Goal: Task Accomplishment & Management: Use online tool/utility

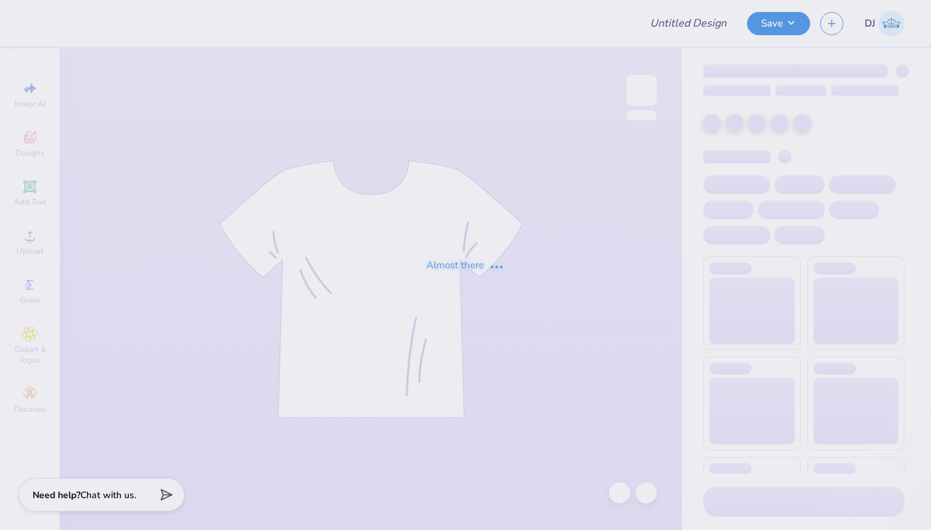
type input "First Order - Women In Law Organization at Southern [DEMOGRAPHIC_DATA] Un"
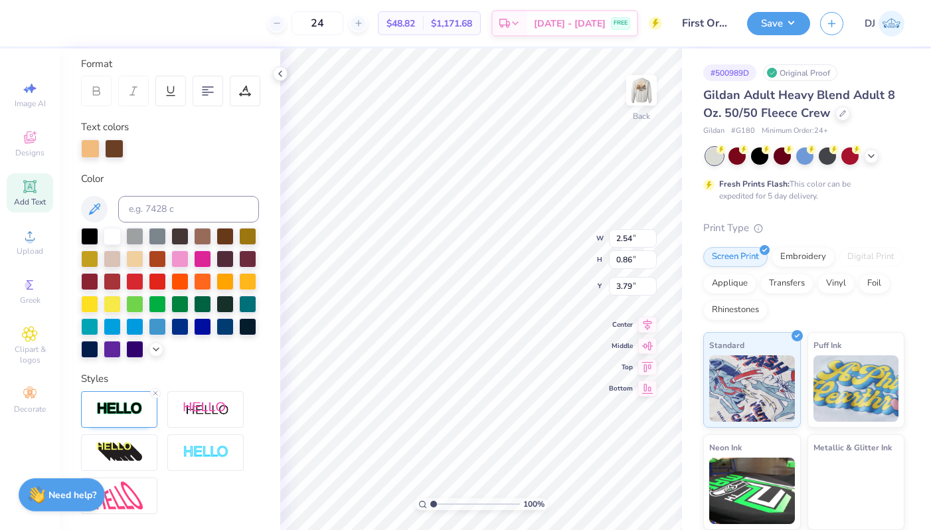
scroll to position [293, 0]
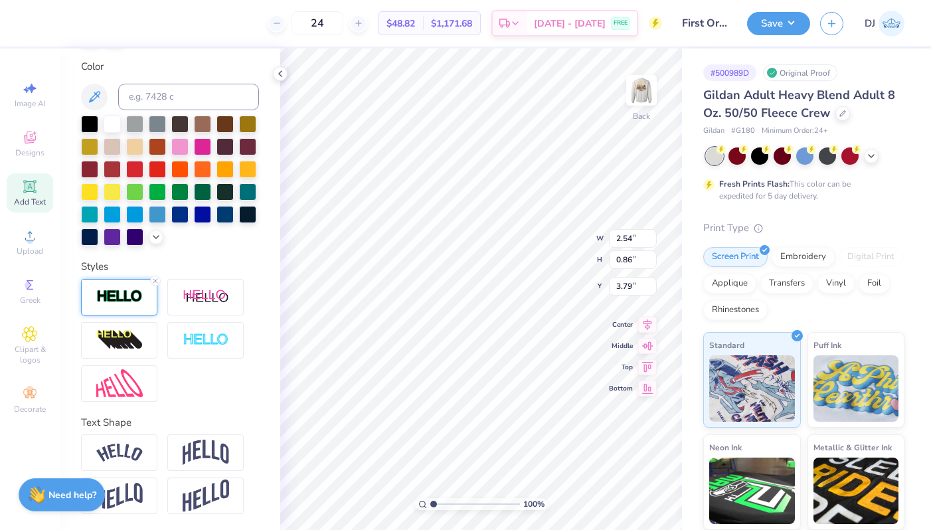
click at [122, 293] on img at bounding box center [119, 296] width 46 height 15
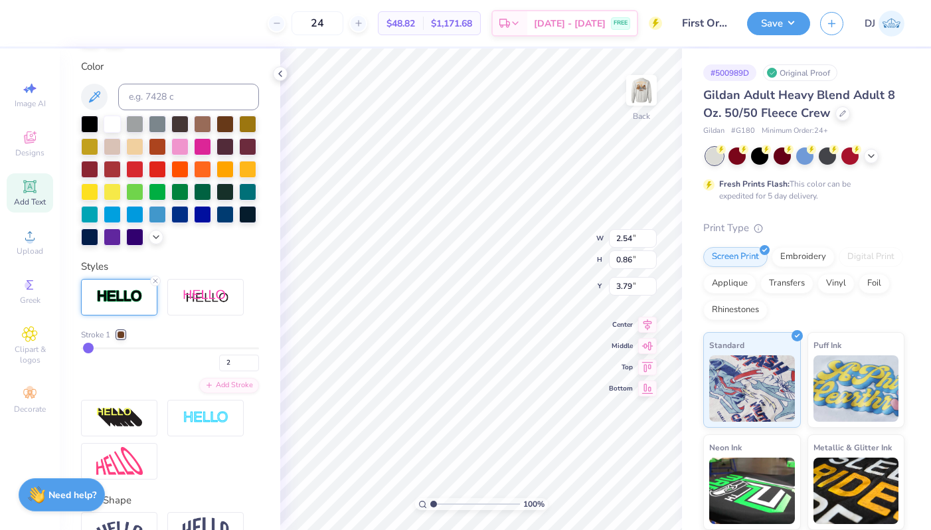
type input "3.98"
type input "0.94"
type input "3.01"
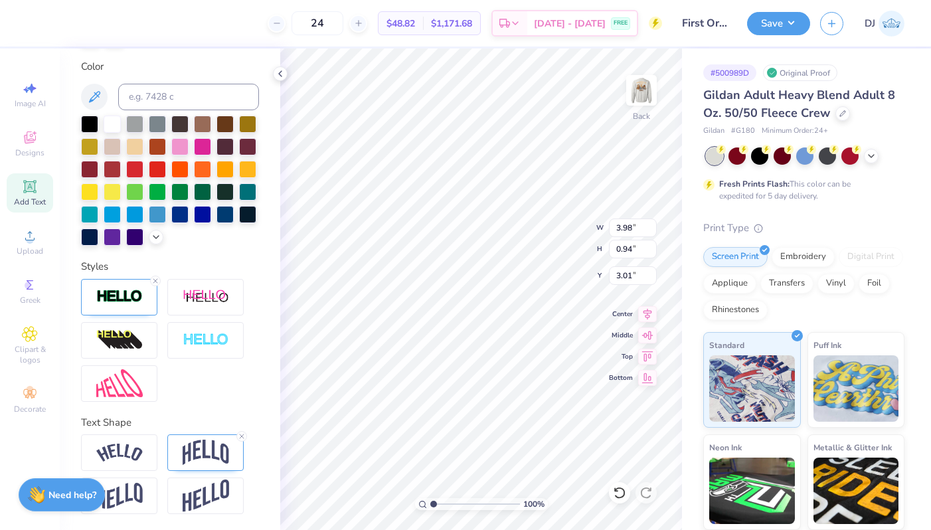
type input "3.99"
type input "0.95"
click at [126, 286] on div at bounding box center [119, 297] width 76 height 37
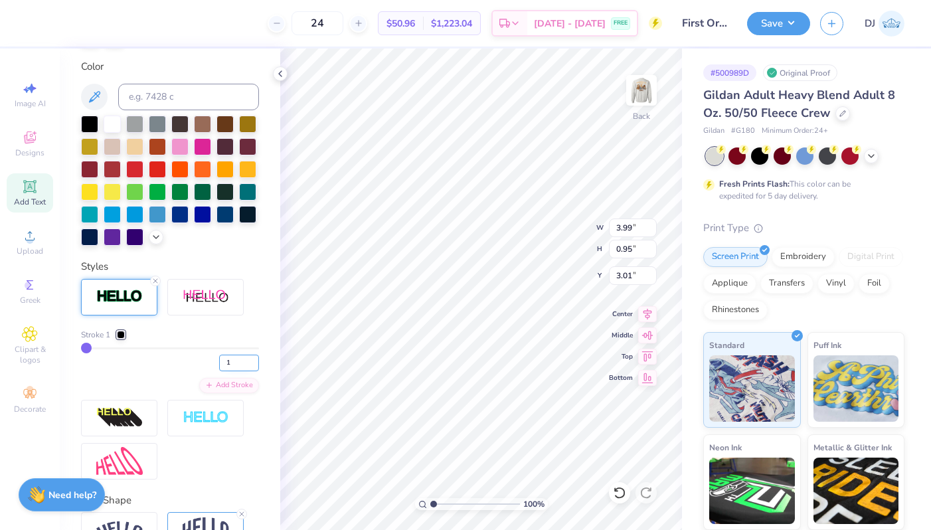
click at [244, 362] on input "1" at bounding box center [239, 363] width 40 height 17
type input "2"
type input "4.00"
type input "0.96"
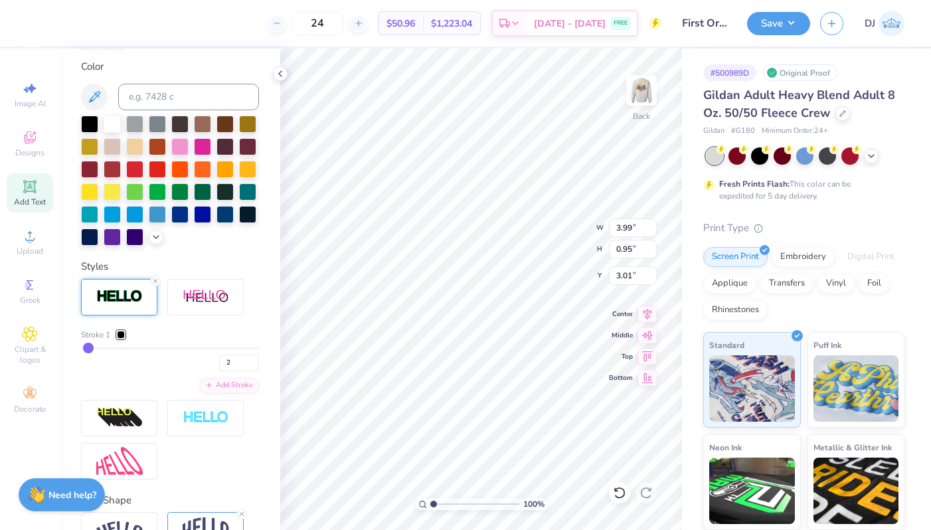
type input "3.00"
click at [633, 87] on img at bounding box center [641, 90] width 53 height 53
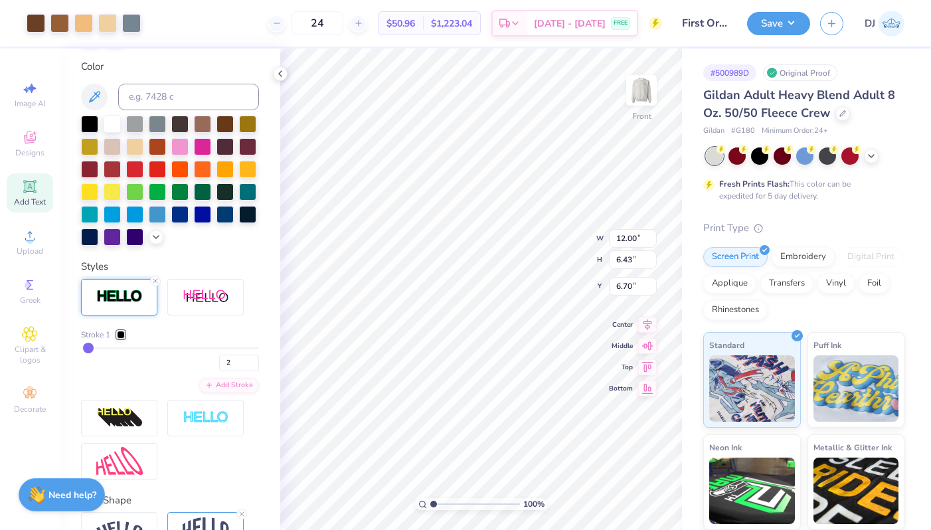
type input "11.77"
type input "2.77"
type input "3.04"
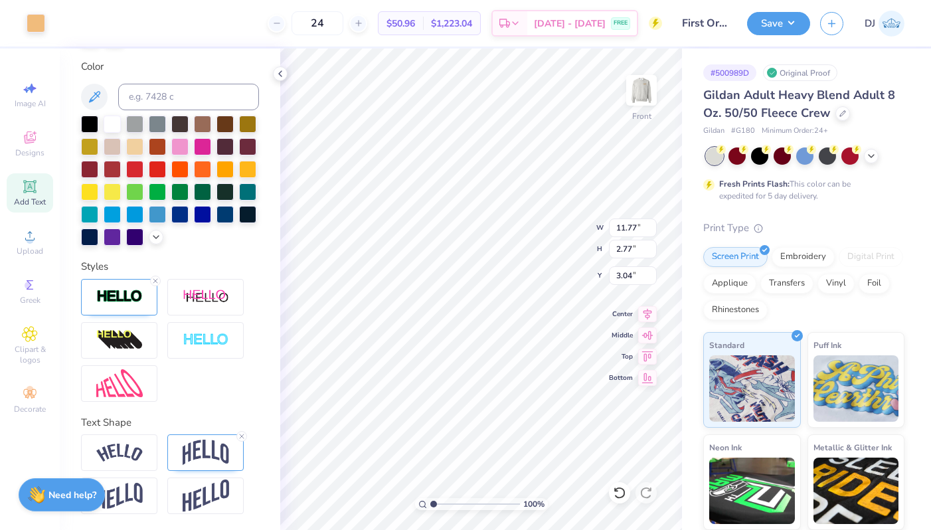
type input "11.80"
type input "2.80"
type input "3.02"
type input "5.06"
type input "1.85"
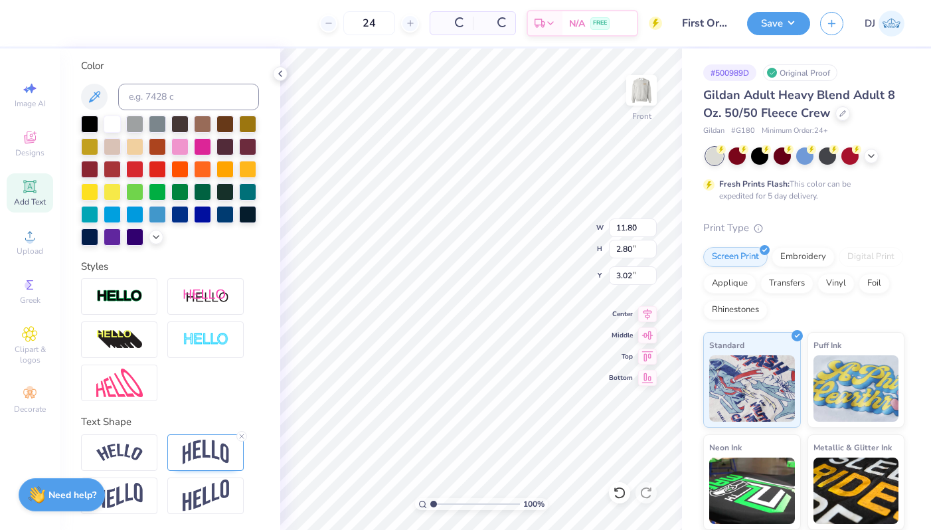
type input "5.14"
click at [275, 76] on icon at bounding box center [280, 73] width 11 height 11
click at [202, 451] on img at bounding box center [206, 452] width 46 height 25
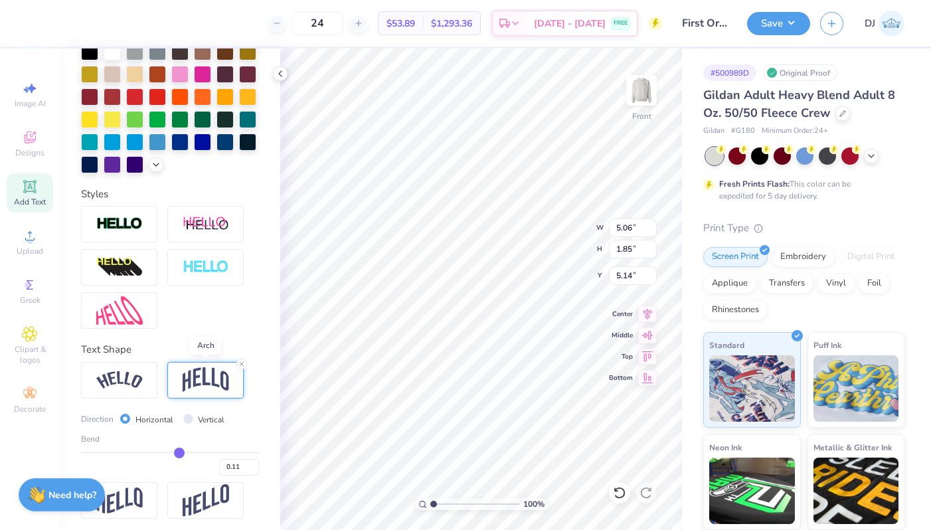
scroll to position [319, 0]
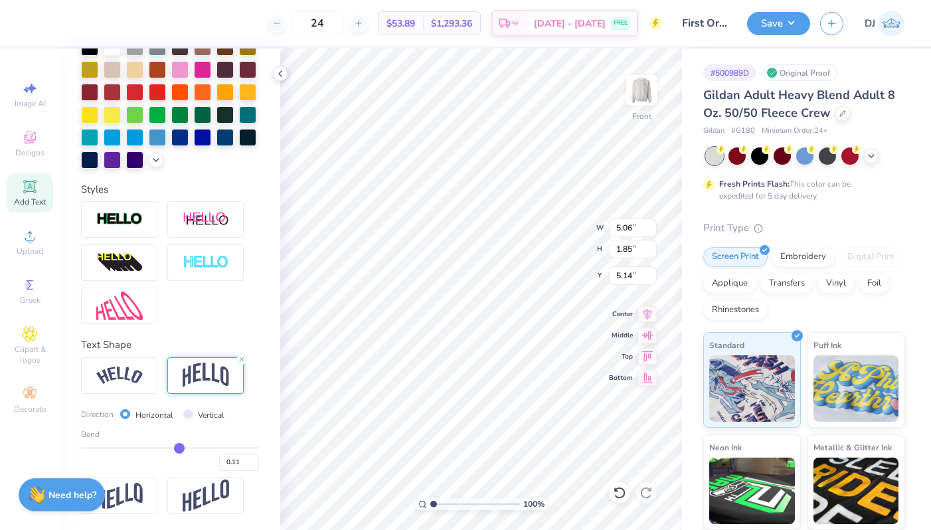
type input "0.12"
type input "0.15"
type input "0.18"
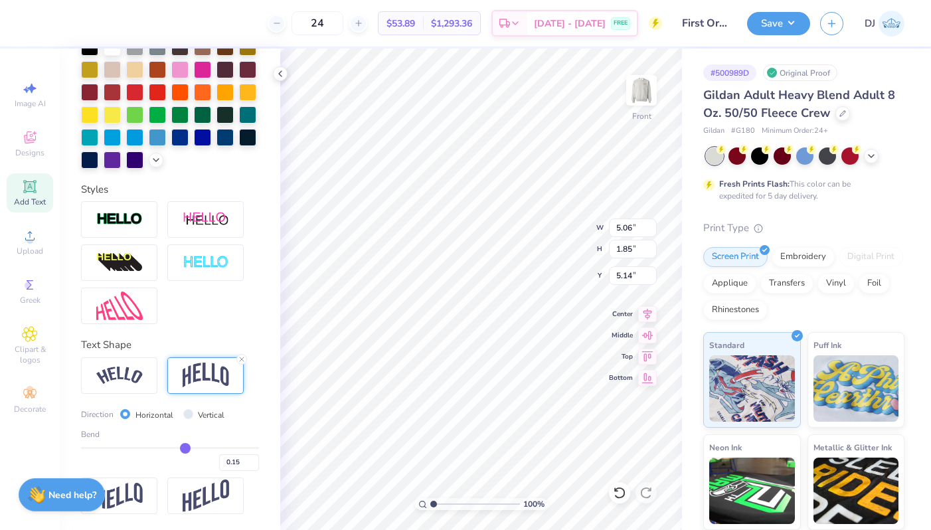
type input "0.18"
type input "0.19"
type input "0.2"
type input "0.20"
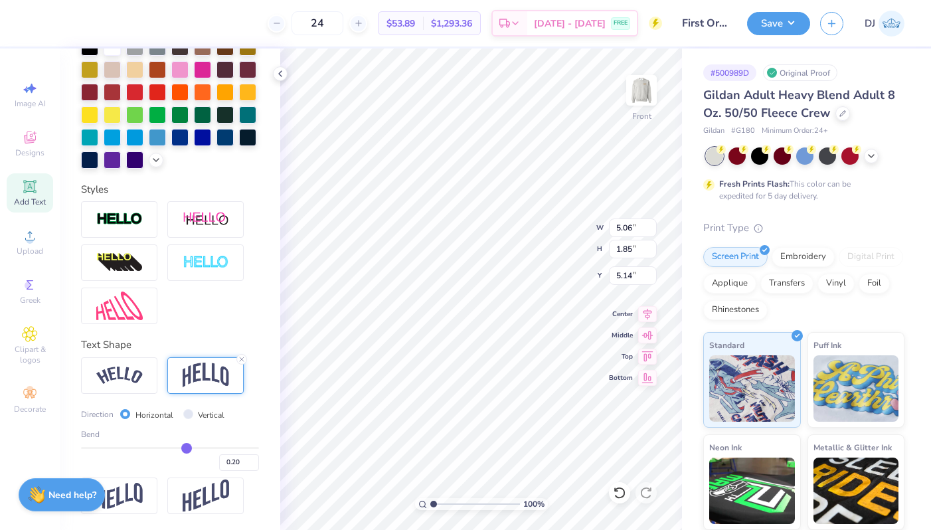
type input "0.21"
type input "0.22"
type input "0.23"
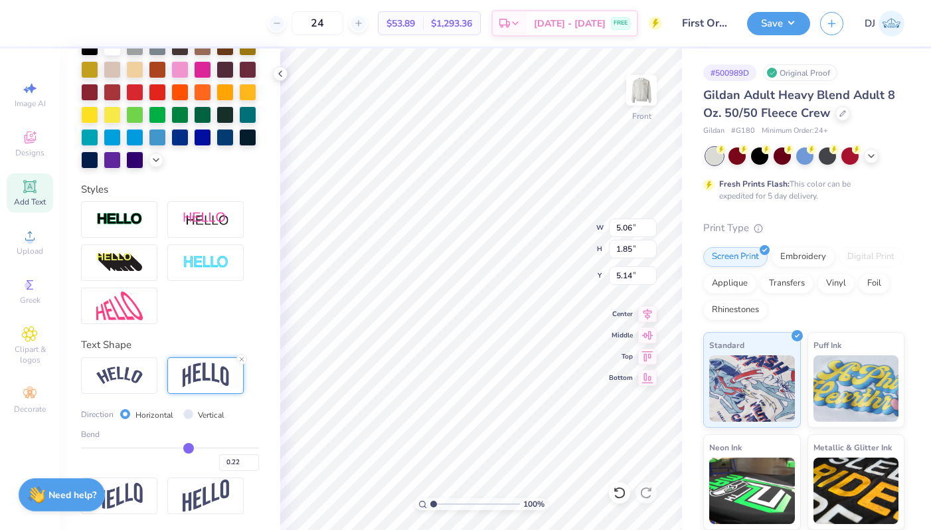
type input "0.23"
type input "0.24"
type input "0.25"
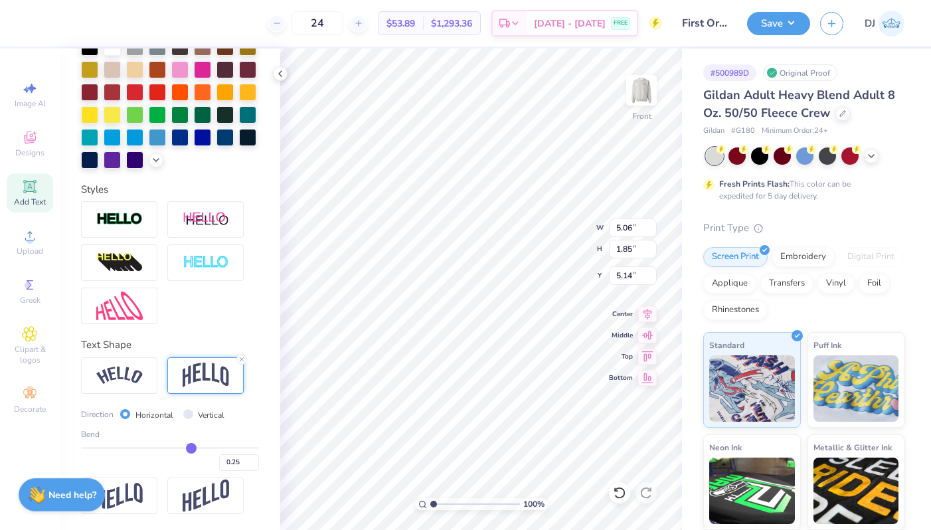
type input "0.26"
drag, startPoint x: 179, startPoint y: 446, endPoint x: 192, endPoint y: 446, distance: 13.3
type input "0.26"
click at [192, 447] on input "range" at bounding box center [170, 448] width 178 height 2
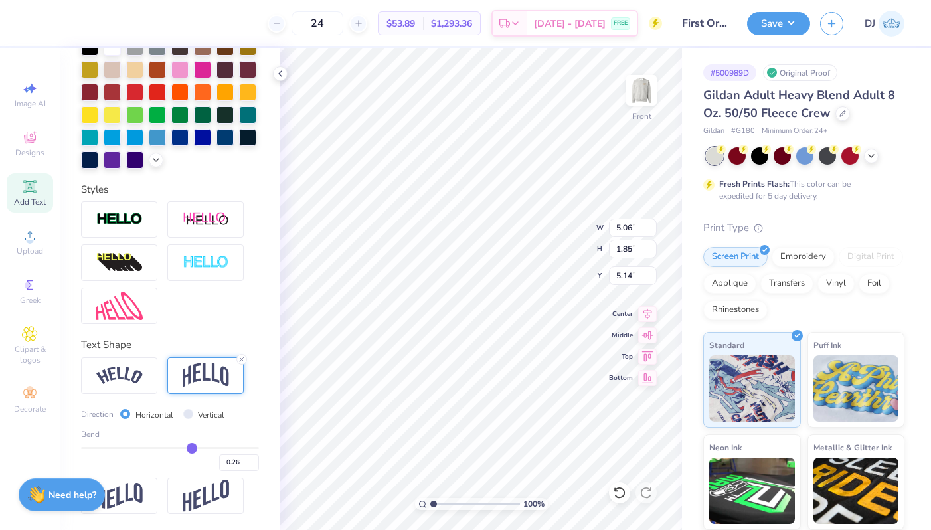
type input "2.13"
type input "5.00"
click at [232, 465] on input "0.26" at bounding box center [239, 462] width 40 height 17
type input "0.11"
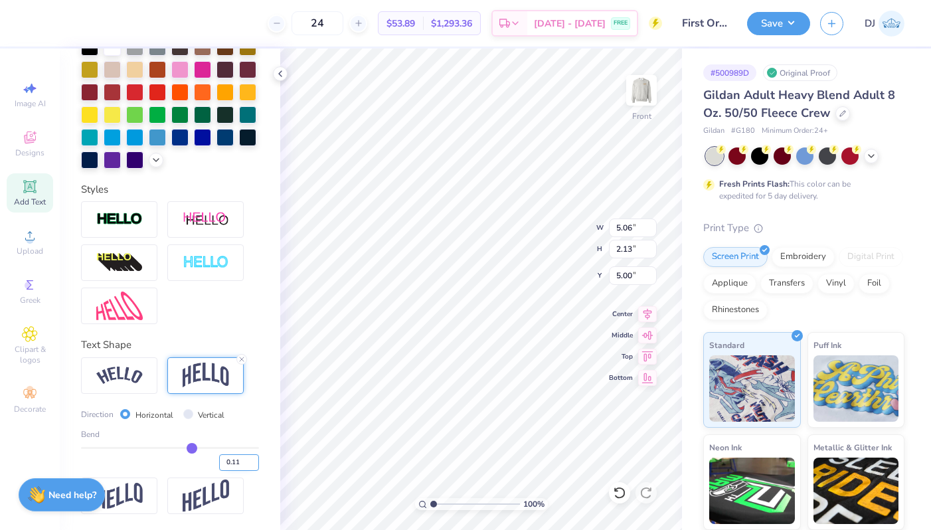
type input "0.11"
type input "1.85"
type input "5.14"
click at [261, 348] on div "Personalized Names Personalized Numbers Text Tool Add Font Font FSP DEMO - Geli…" at bounding box center [170, 288] width 220 height 481
click at [119, 221] on img at bounding box center [119, 219] width 46 height 15
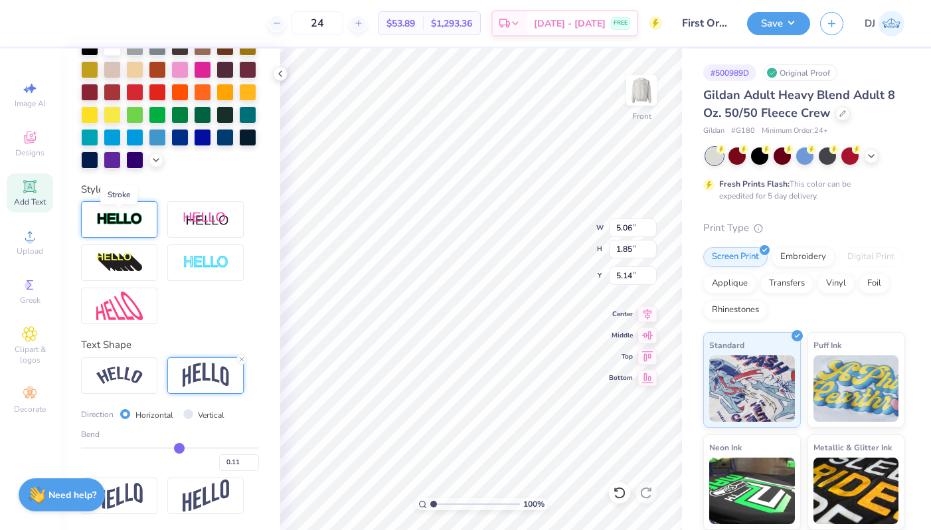
type input "5.09"
type input "1.88"
type input "5.13"
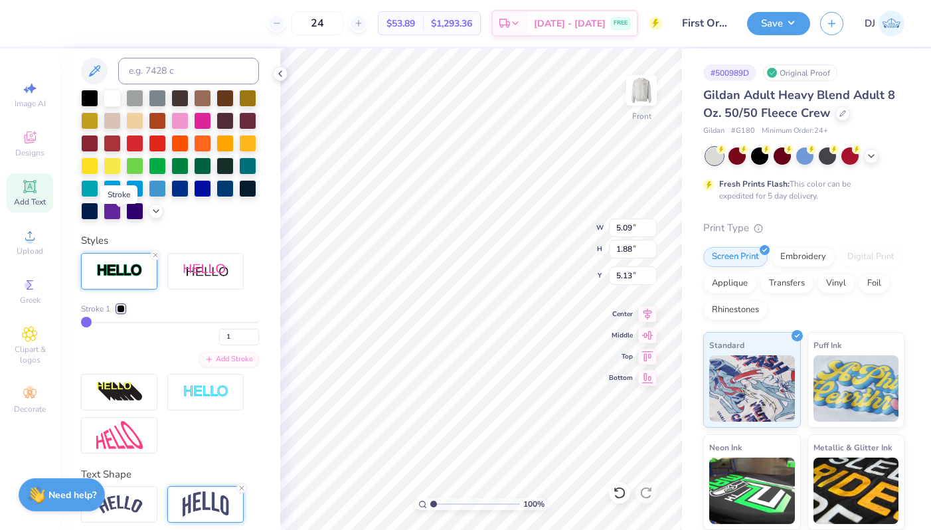
scroll to position [371, 0]
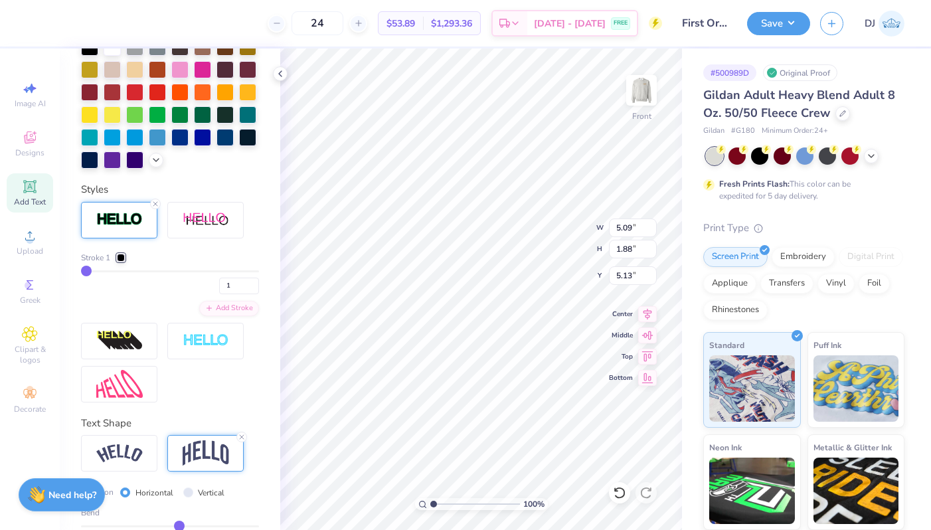
type input "11.80"
type input "2.80"
type input "3.00"
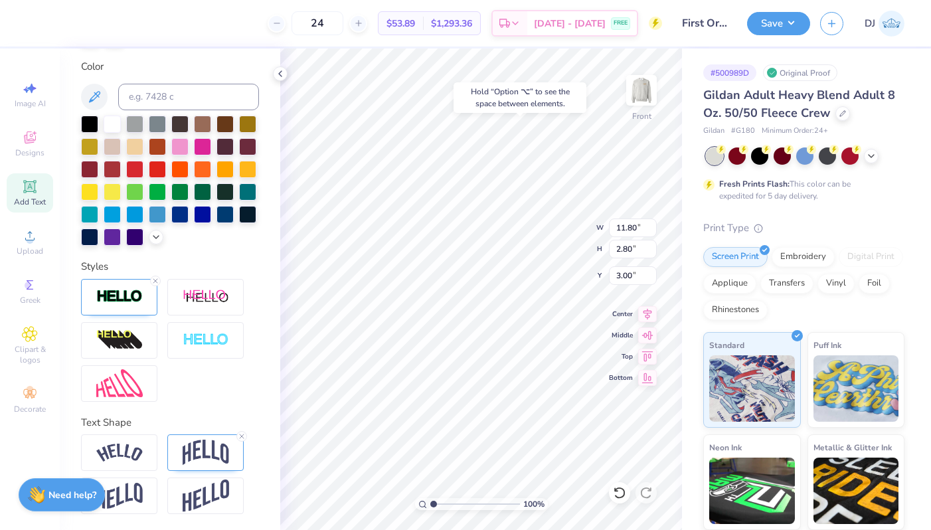
scroll to position [293, 0]
click at [100, 295] on img at bounding box center [119, 296] width 46 height 15
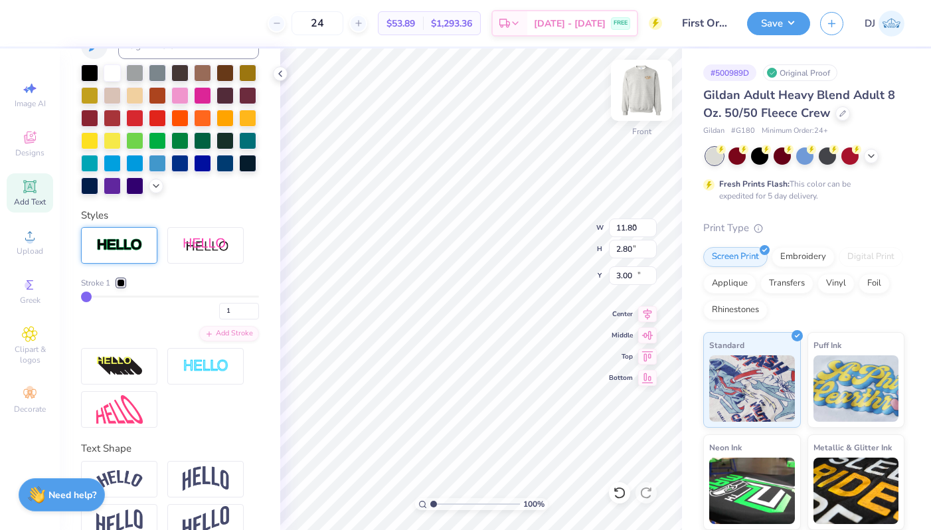
type input "5.01"
type input "1.68"
type input "12.83"
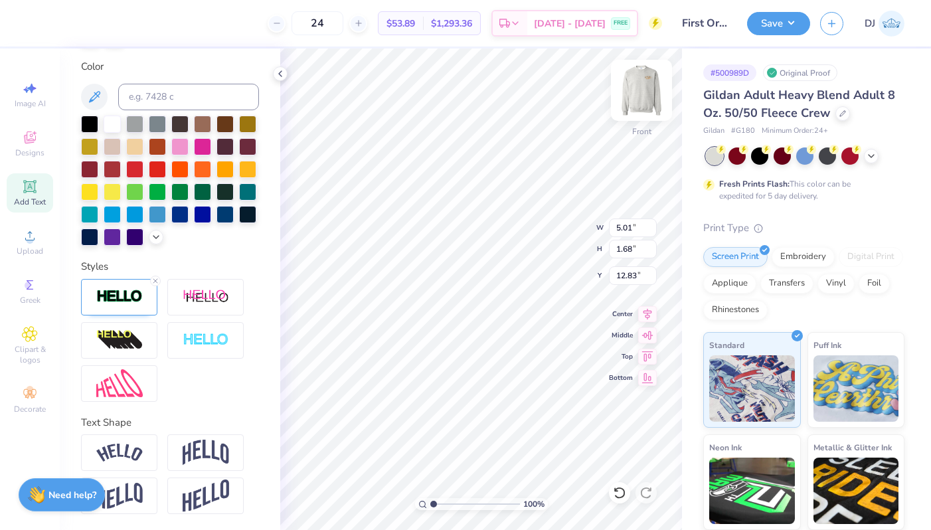
type input "5.04"
type input "1.71"
type input "12.81"
click at [120, 302] on img at bounding box center [119, 296] width 46 height 15
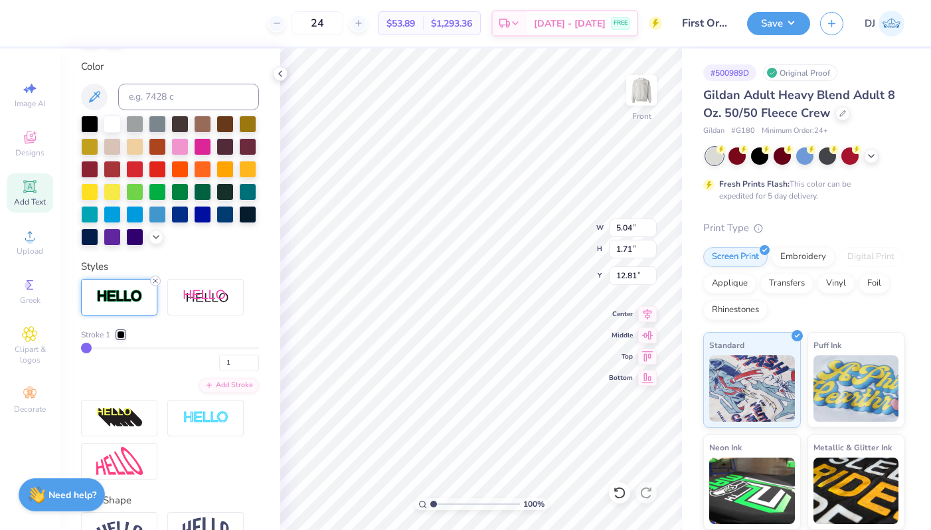
click at [154, 281] on icon at bounding box center [155, 281] width 8 height 8
type input "5.01"
type input "1.68"
type input "12.83"
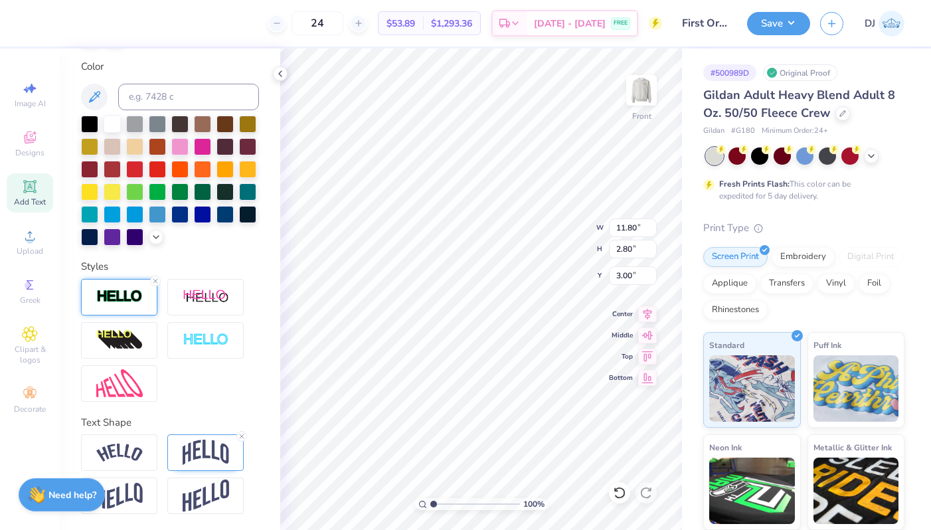
click at [120, 288] on div at bounding box center [119, 297] width 76 height 37
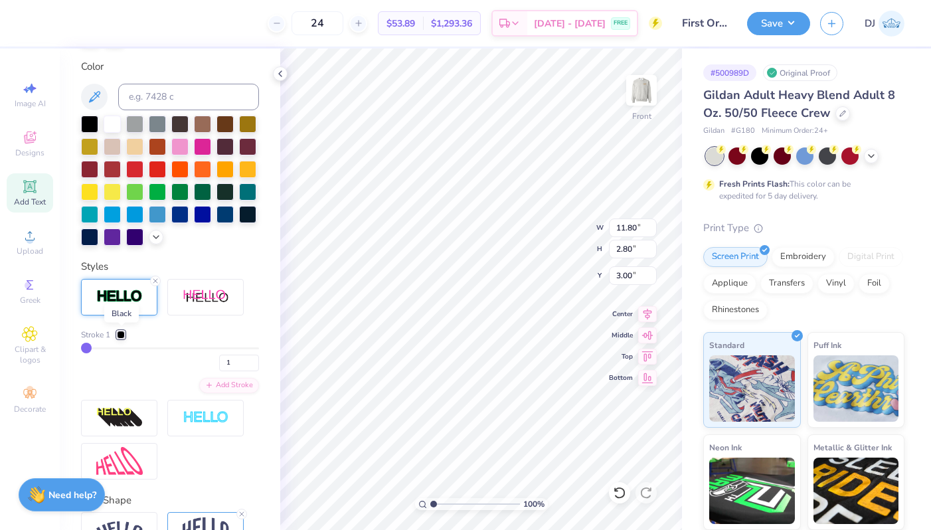
click at [120, 337] on div at bounding box center [121, 335] width 8 height 8
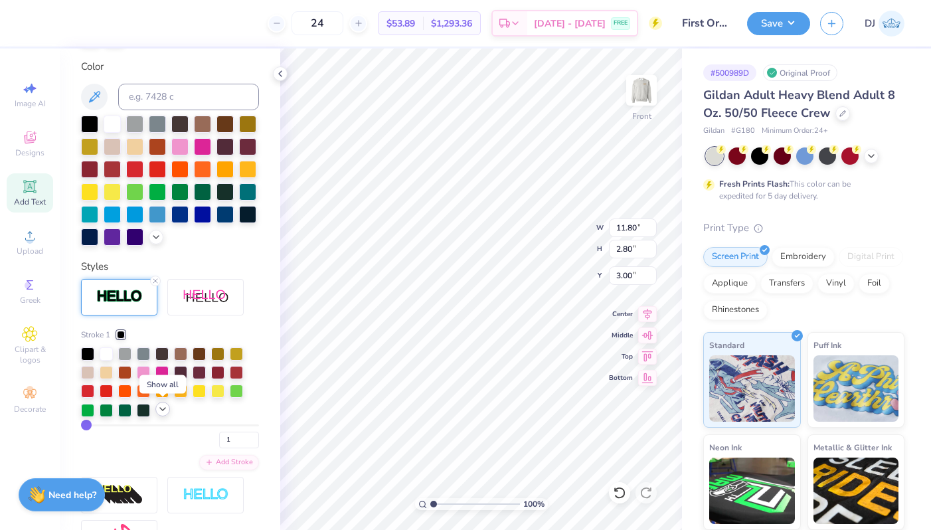
click at [163, 409] on polyline at bounding box center [162, 409] width 5 height 3
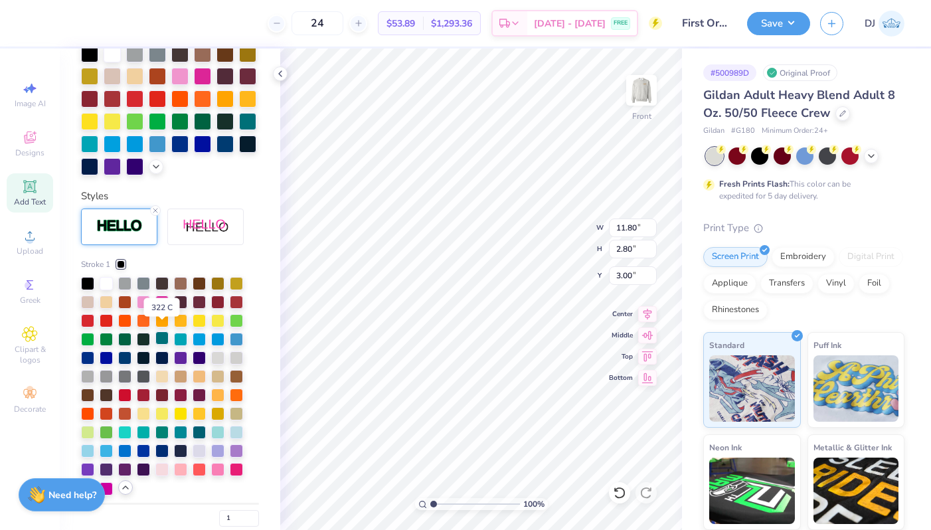
scroll to position [371, 0]
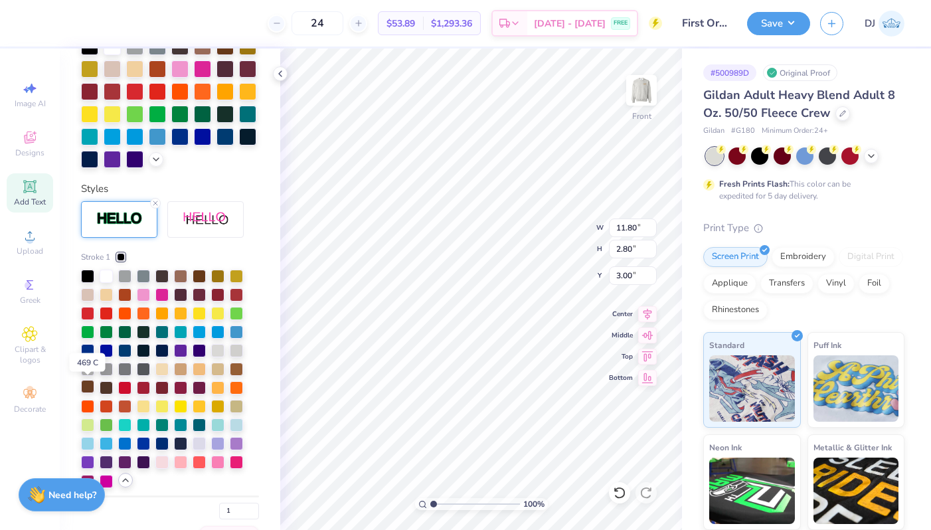
click at [88, 390] on div at bounding box center [87, 386] width 13 height 13
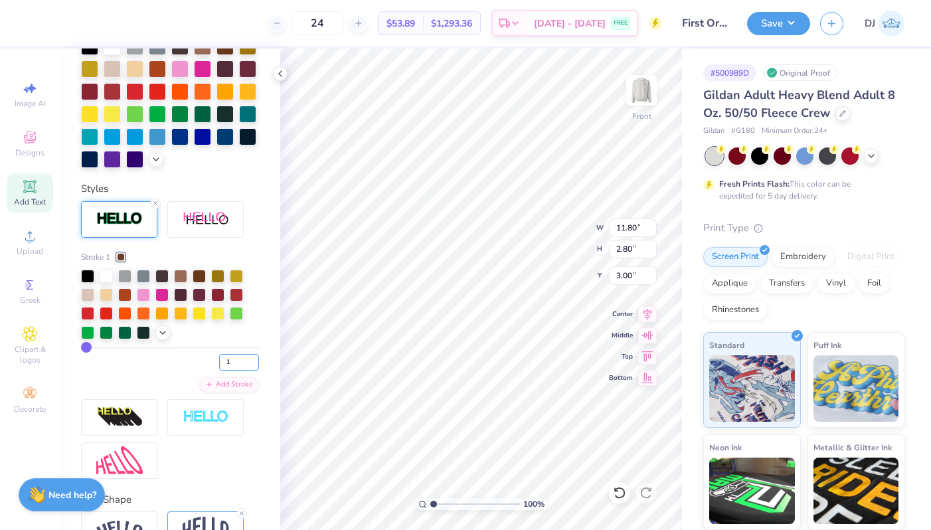
click at [242, 362] on input "1" at bounding box center [239, 362] width 40 height 17
type input "12"
type input "12.13"
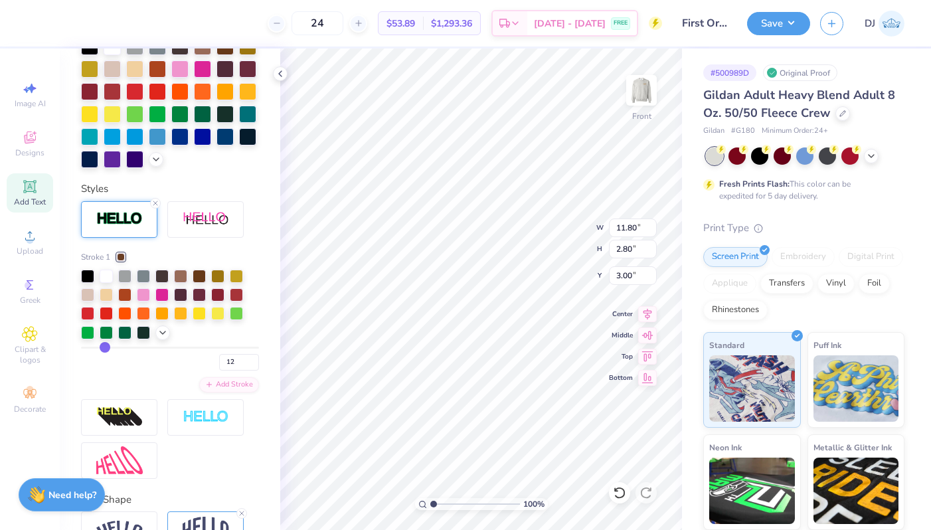
type input "3.13"
type input "2.84"
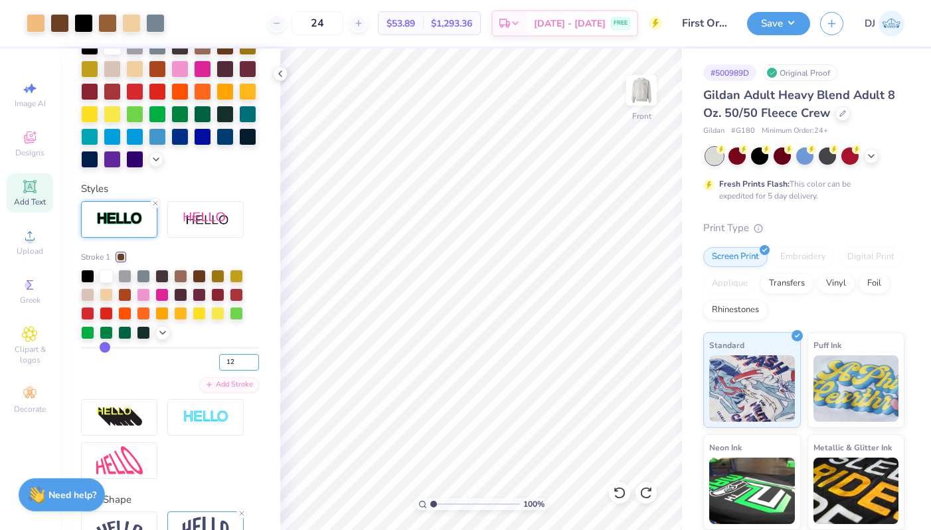
click at [234, 366] on input "12" at bounding box center [239, 362] width 40 height 17
type input "1"
type input "2"
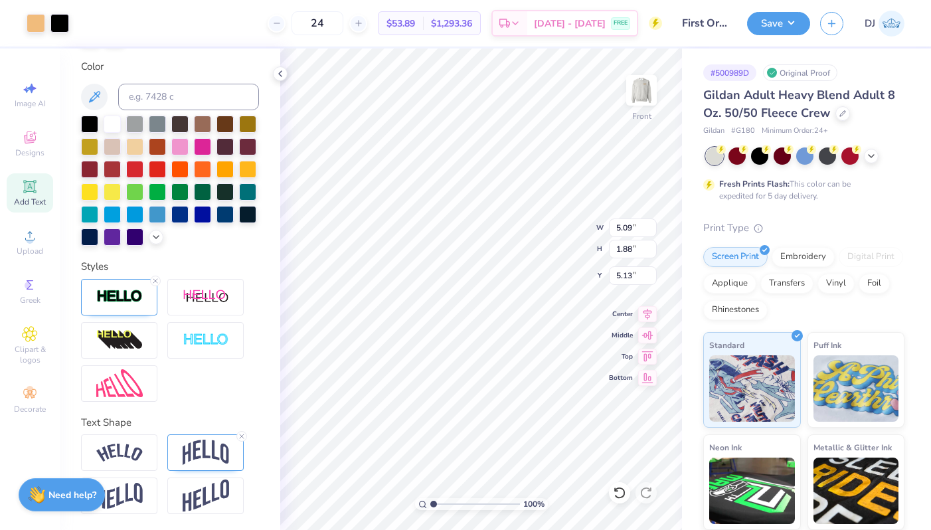
scroll to position [293, 0]
click at [111, 292] on img at bounding box center [119, 296] width 46 height 15
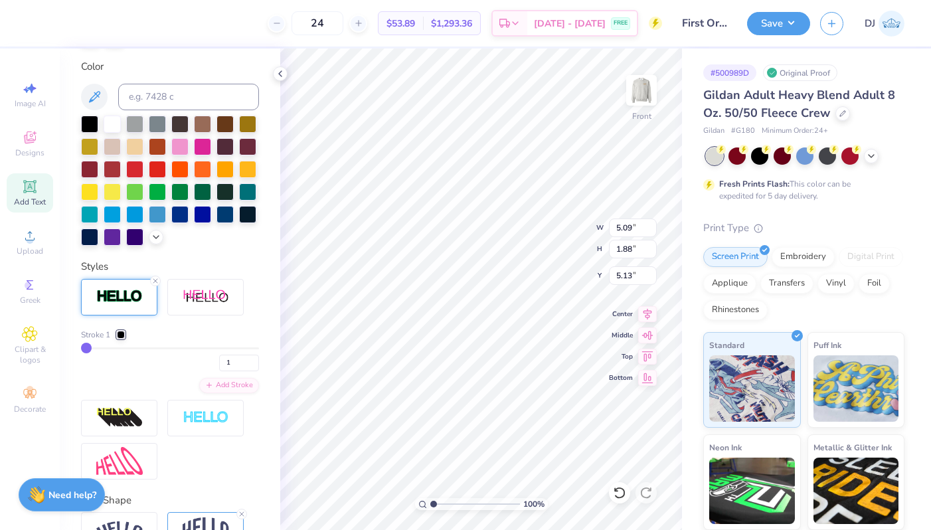
click at [118, 334] on div at bounding box center [121, 335] width 8 height 8
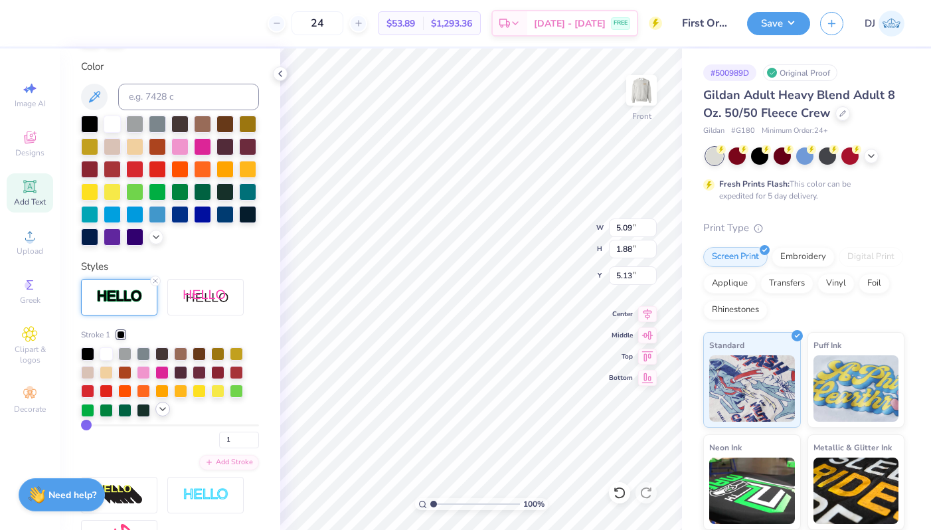
click at [160, 412] on icon at bounding box center [162, 409] width 11 height 11
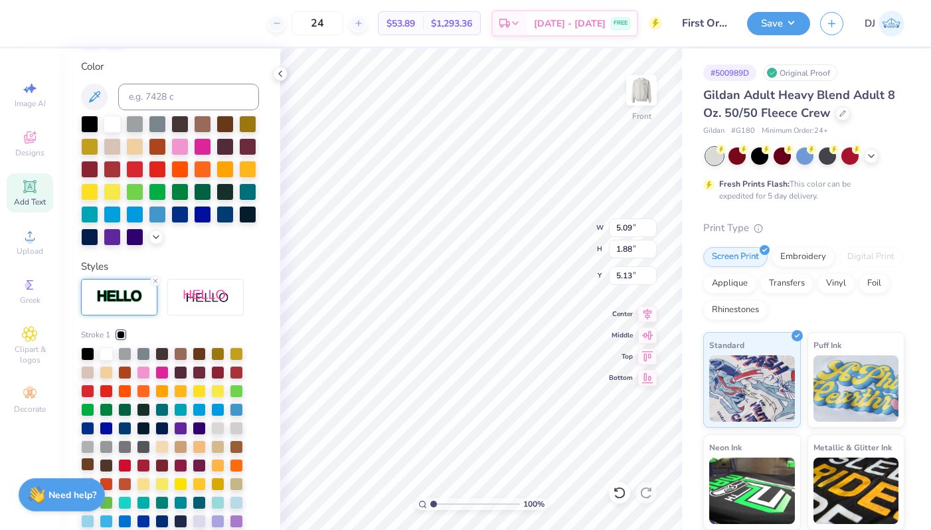
click at [88, 464] on div at bounding box center [87, 464] width 13 height 13
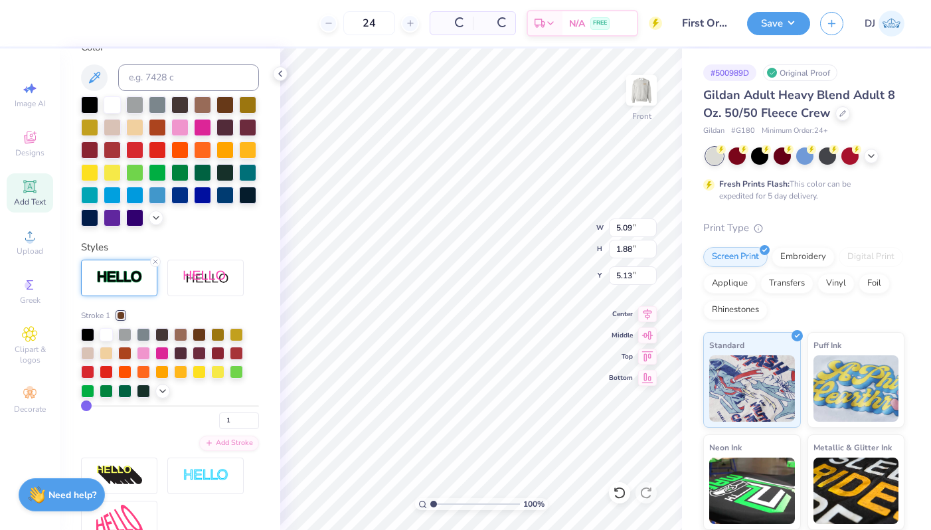
scroll to position [322, 0]
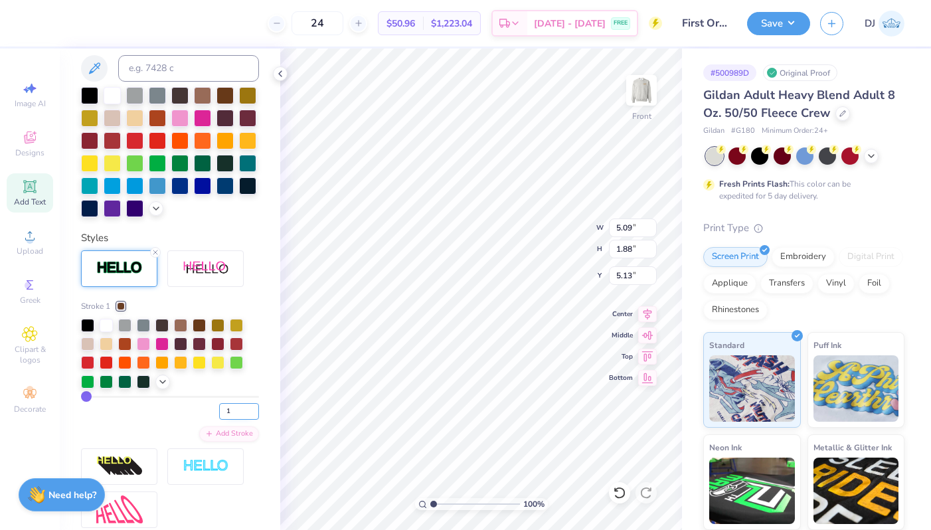
click at [244, 408] on input "1" at bounding box center [239, 411] width 40 height 17
type input "2"
type input "5.12"
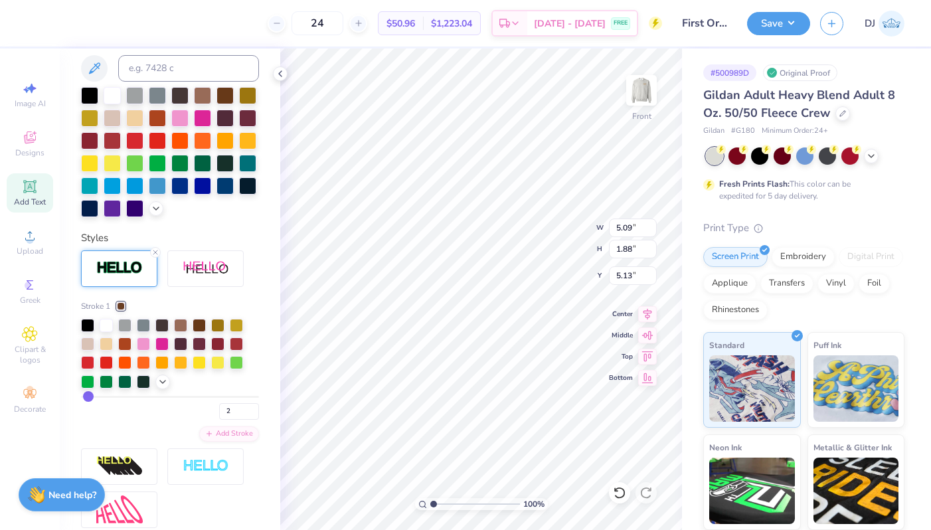
type input "1.91"
type input "5.11"
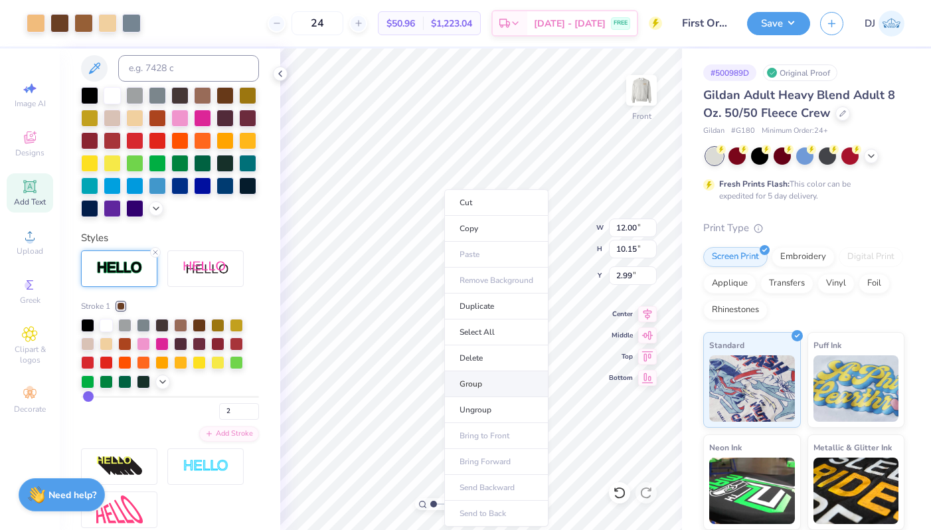
click at [507, 386] on li "Group" at bounding box center [496, 384] width 104 height 26
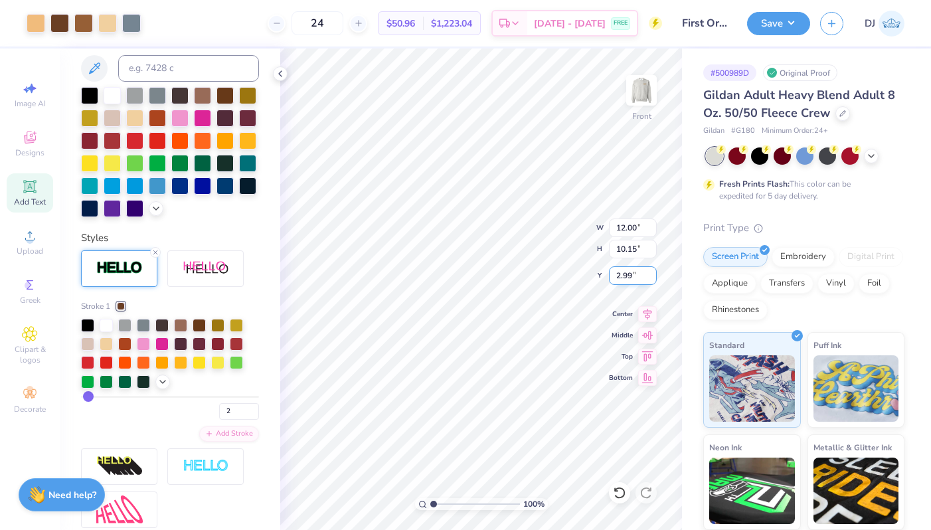
click at [624, 271] on input "2.99" at bounding box center [633, 275] width 48 height 19
type input "3"
click at [651, 315] on icon at bounding box center [647, 312] width 19 height 16
type input "27.85"
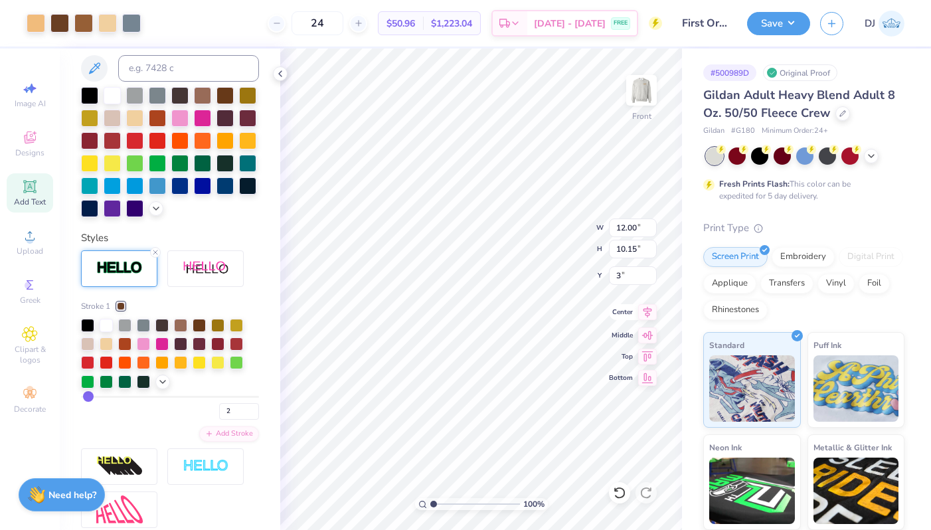
type input "16.62"
type input "-9.93"
click at [508, 386] on li "Group" at bounding box center [509, 384] width 104 height 26
type input "3.00"
click at [637, 105] on img at bounding box center [641, 90] width 53 height 53
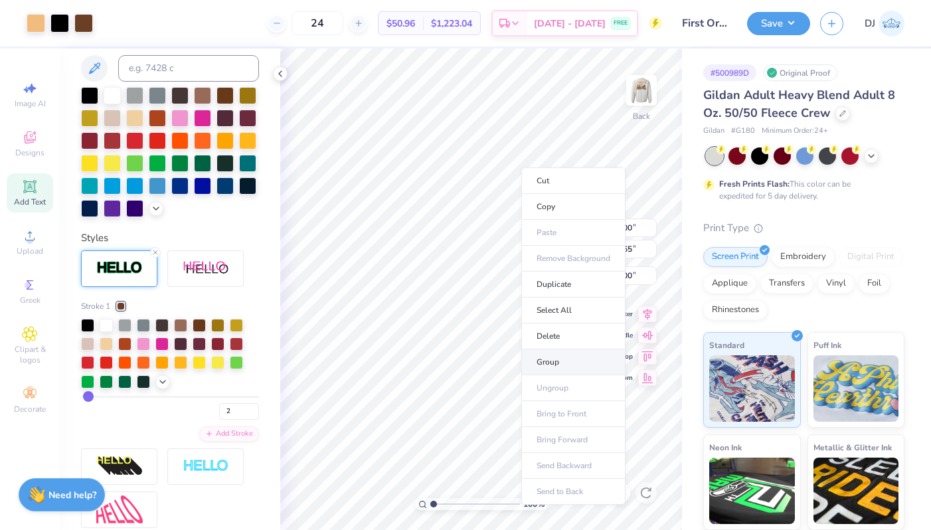
click at [564, 355] on li "Group" at bounding box center [573, 362] width 104 height 26
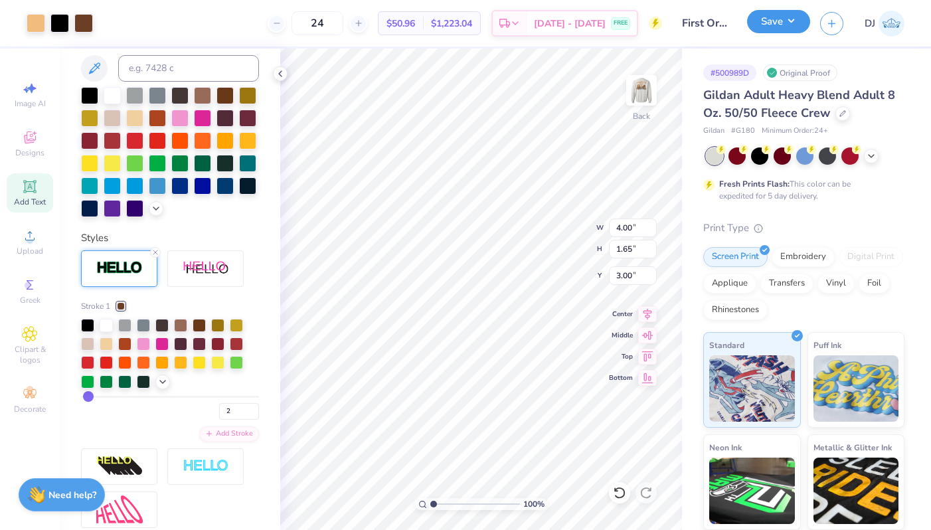
click at [755, 29] on button "Save" at bounding box center [778, 21] width 63 height 23
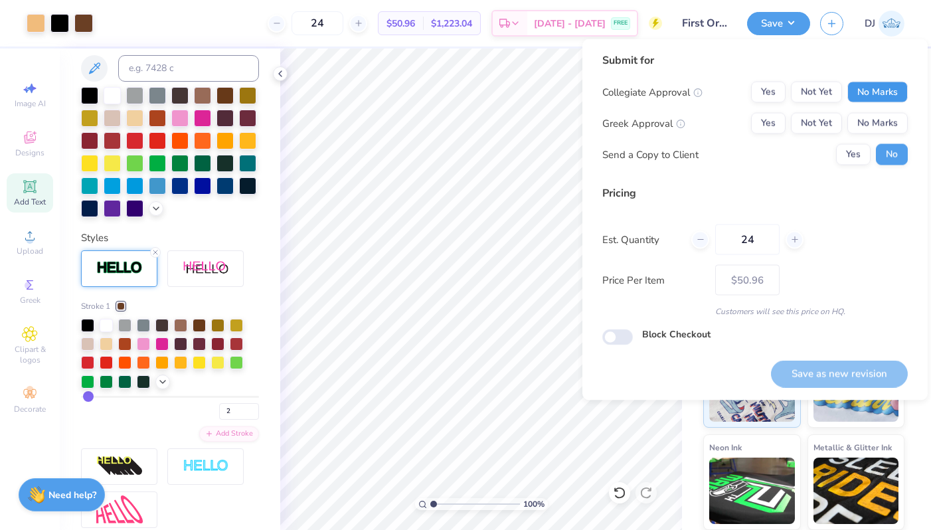
click at [892, 96] on button "No Marks" at bounding box center [877, 92] width 60 height 21
click at [874, 123] on button "No Marks" at bounding box center [877, 123] width 60 height 21
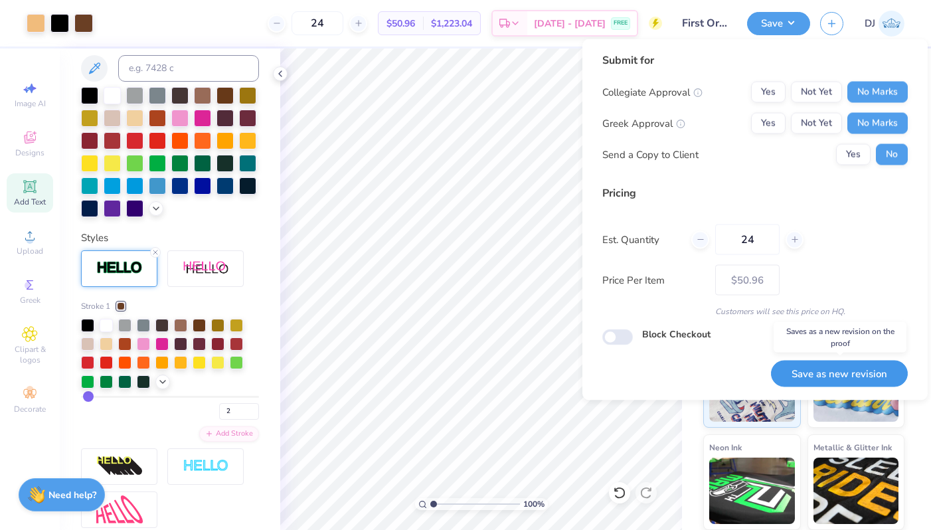
click at [856, 386] on button "Save as new revision" at bounding box center [839, 373] width 137 height 27
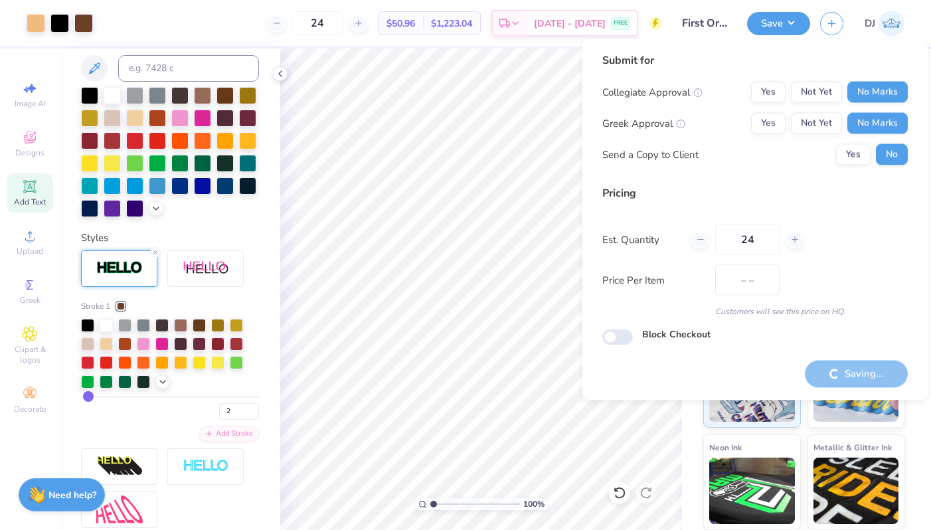
type input "$50.96"
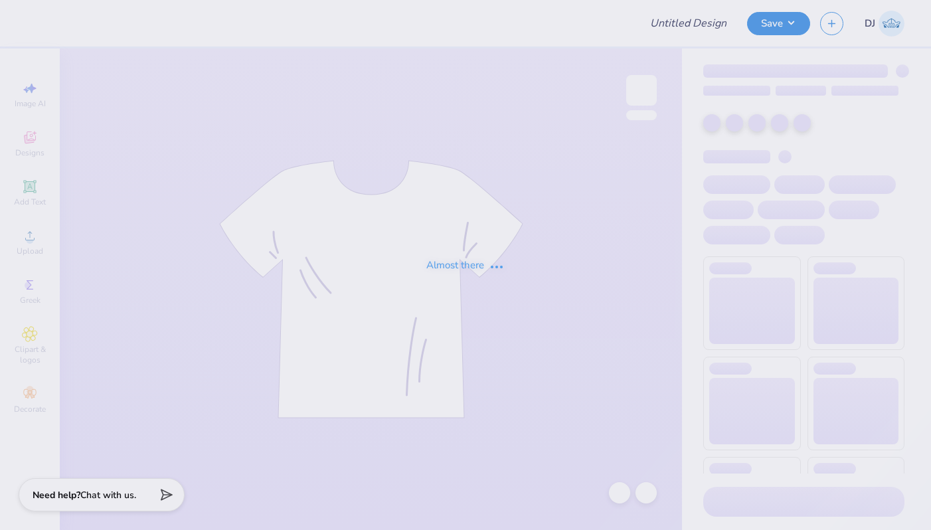
type input "WILO Bear Merch"
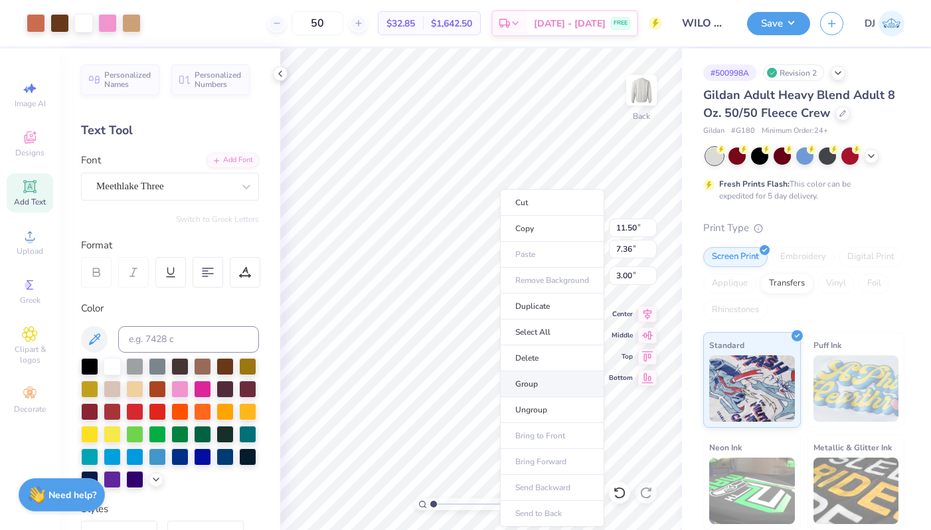
click at [542, 387] on li "Group" at bounding box center [552, 384] width 104 height 26
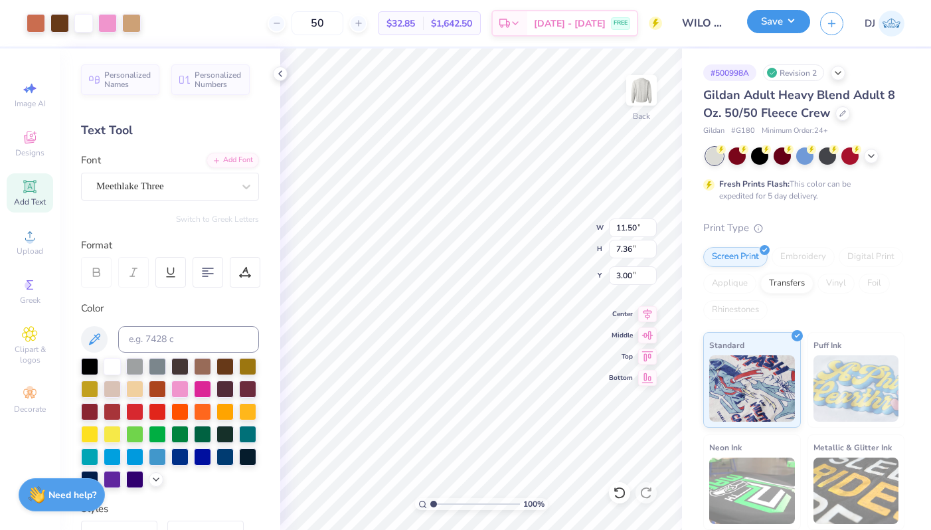
click at [774, 31] on button "Save" at bounding box center [778, 21] width 63 height 23
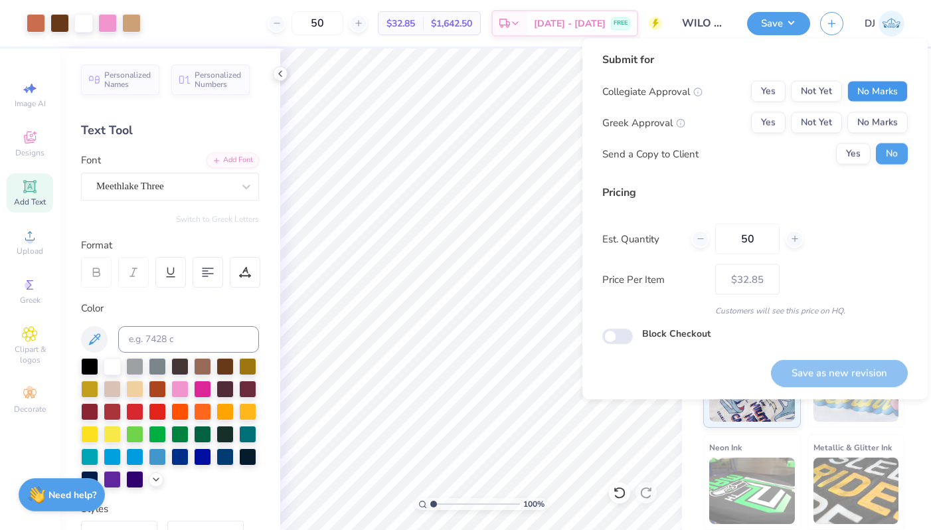
click at [865, 89] on button "No Marks" at bounding box center [877, 91] width 60 height 21
click at [869, 121] on button "No Marks" at bounding box center [877, 122] width 60 height 21
click at [845, 376] on button "Save as new revision" at bounding box center [839, 372] width 137 height 27
type input "– –"
